Goal: Information Seeking & Learning: Learn about a topic

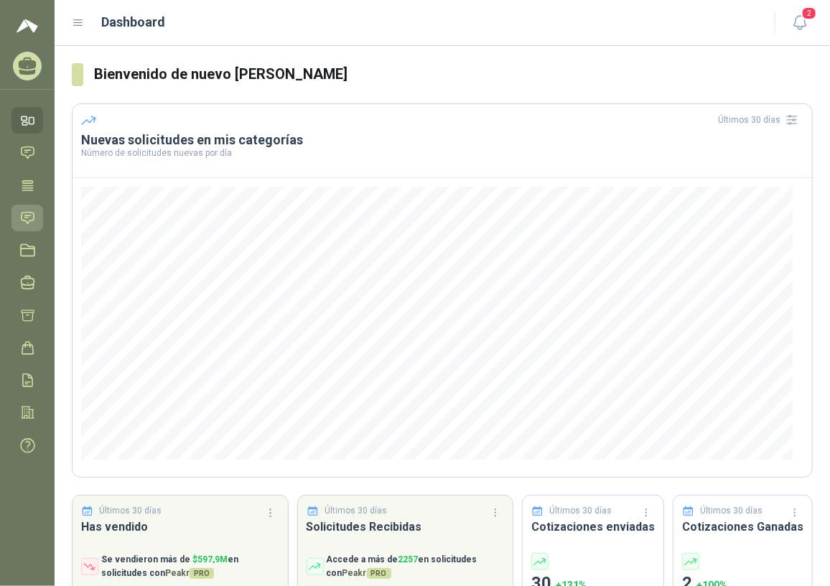
click at [26, 215] on icon at bounding box center [27, 217] width 15 height 15
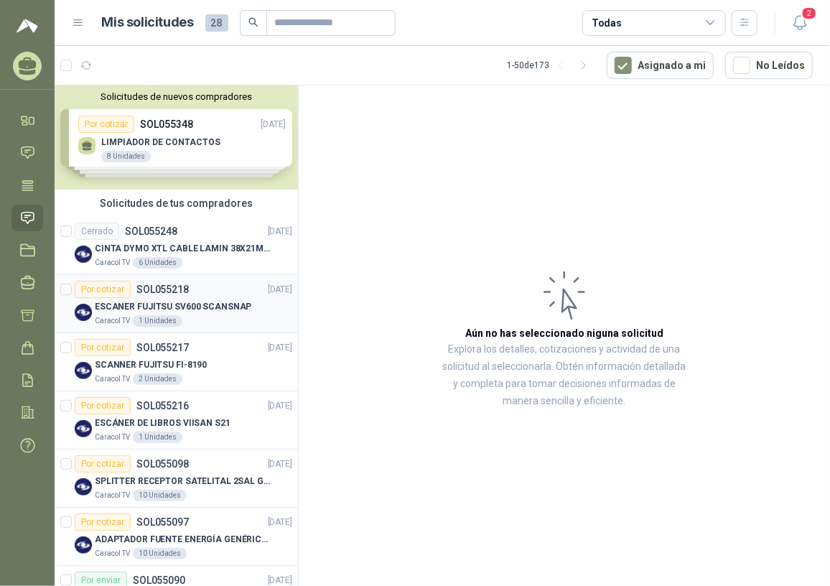
click at [214, 301] on p "ESCANER FUJITSU SV600 SCANSNAP" at bounding box center [173, 307] width 156 height 14
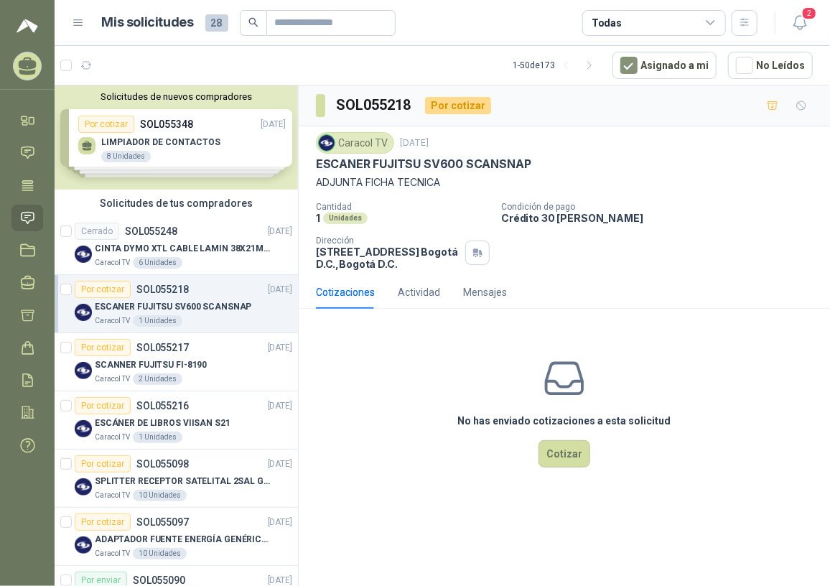
click at [316, 161] on div "Caracol TV [DATE] ESCANER FUJITSU SV600 SCANSNAP ADJUNTA FICHA TECNICA Cantidad…" at bounding box center [564, 200] width 531 height 149
drag, startPoint x: 316, startPoint y: 161, endPoint x: 550, endPoint y: 162, distance: 234.7
click at [550, 162] on div "ESCANER FUJITSU SV600 SCANSNAP" at bounding box center [564, 163] width 497 height 15
copy p "ESCANER FUJITSU SV600 SCANSNAP"
click at [194, 356] on div "SCANNER FUJITSU FI-8190" at bounding box center [193, 364] width 197 height 17
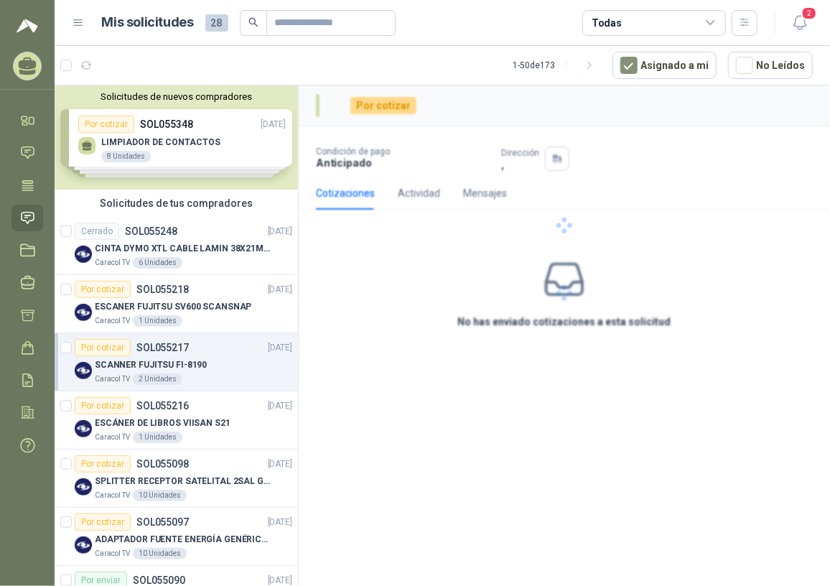
click at [194, 354] on div "Por cotizar SOL055217 [DATE]" at bounding box center [183, 347] width 217 height 17
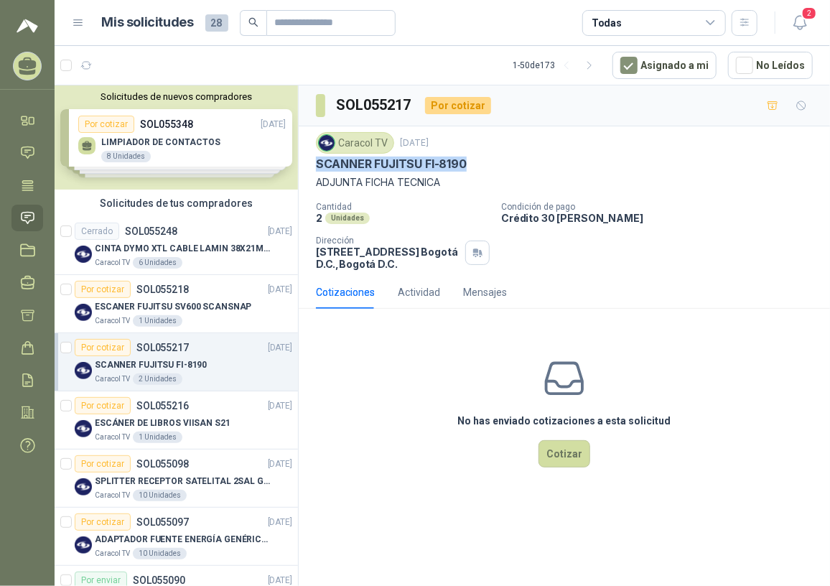
drag, startPoint x: 316, startPoint y: 165, endPoint x: 487, endPoint y: 159, distance: 170.9
click at [487, 159] on div "SCANNER FUJITSU FI-8190" at bounding box center [564, 163] width 497 height 15
drag, startPoint x: 487, startPoint y: 159, endPoint x: 452, endPoint y: 157, distance: 34.5
copy p "SCANNER FUJITSU FI-8190"
click at [179, 478] on p "SPLITTER RECEPTOR SATELITAL 2SAL GT-SP21" at bounding box center [184, 481] width 179 height 14
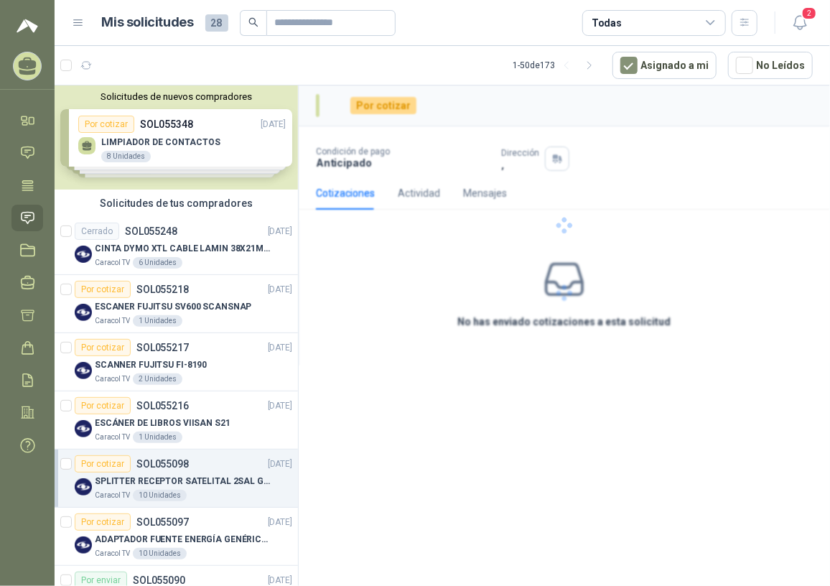
click at [176, 480] on p "SPLITTER RECEPTOR SATELITAL 2SAL GT-SP21" at bounding box center [184, 481] width 179 height 14
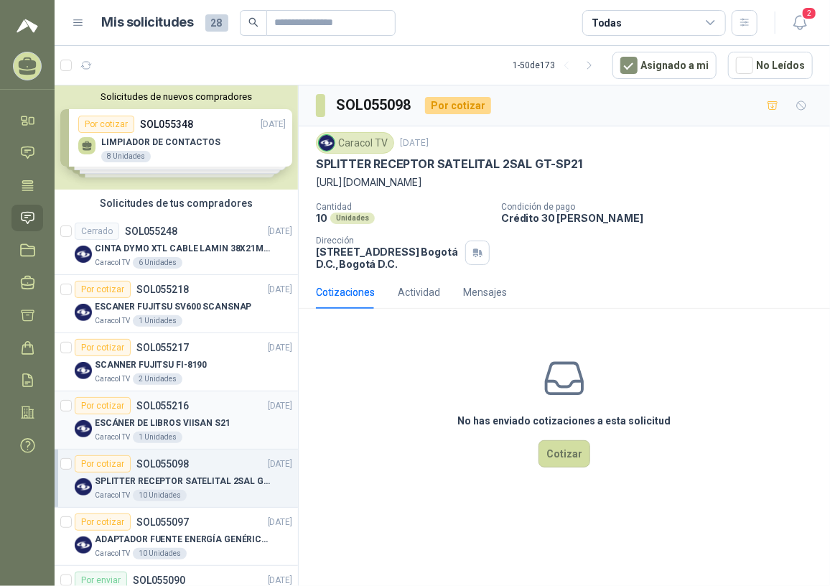
click at [203, 423] on p "ESCÁNER DE LIBROS VIISAN S21" at bounding box center [163, 423] width 136 height 14
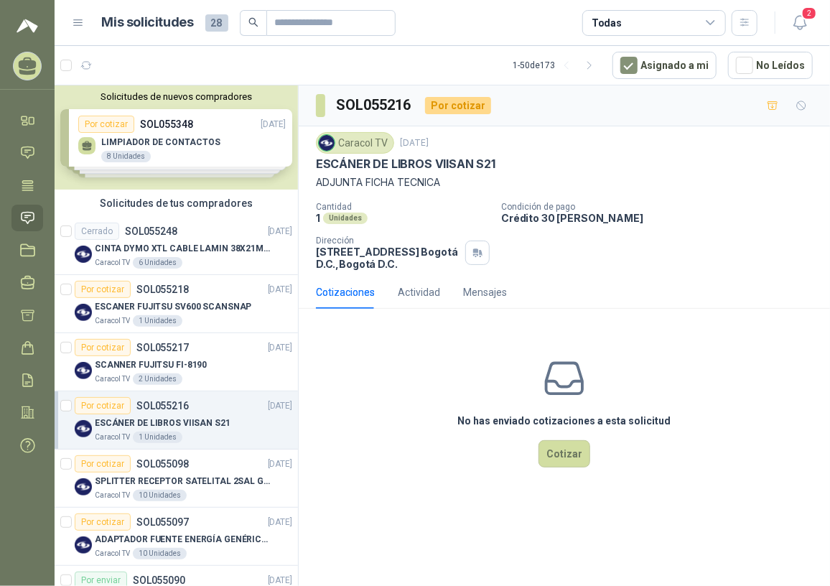
click at [214, 421] on p "ESCÁNER DE LIBROS VIISAN S21" at bounding box center [163, 423] width 136 height 14
drag, startPoint x: 314, startPoint y: 161, endPoint x: 496, endPoint y: 164, distance: 181.6
click at [496, 164] on div "Caracol TV [DATE] ESCÁNER DE LIBROS VIISAN S21 ADJUNTA FICHA TECNICA Cantidad 1…" at bounding box center [564, 200] width 531 height 149
copy p "ESCÁNER DE LIBROS VIISAN S21"
